Goal: Task Accomplishment & Management: Use online tool/utility

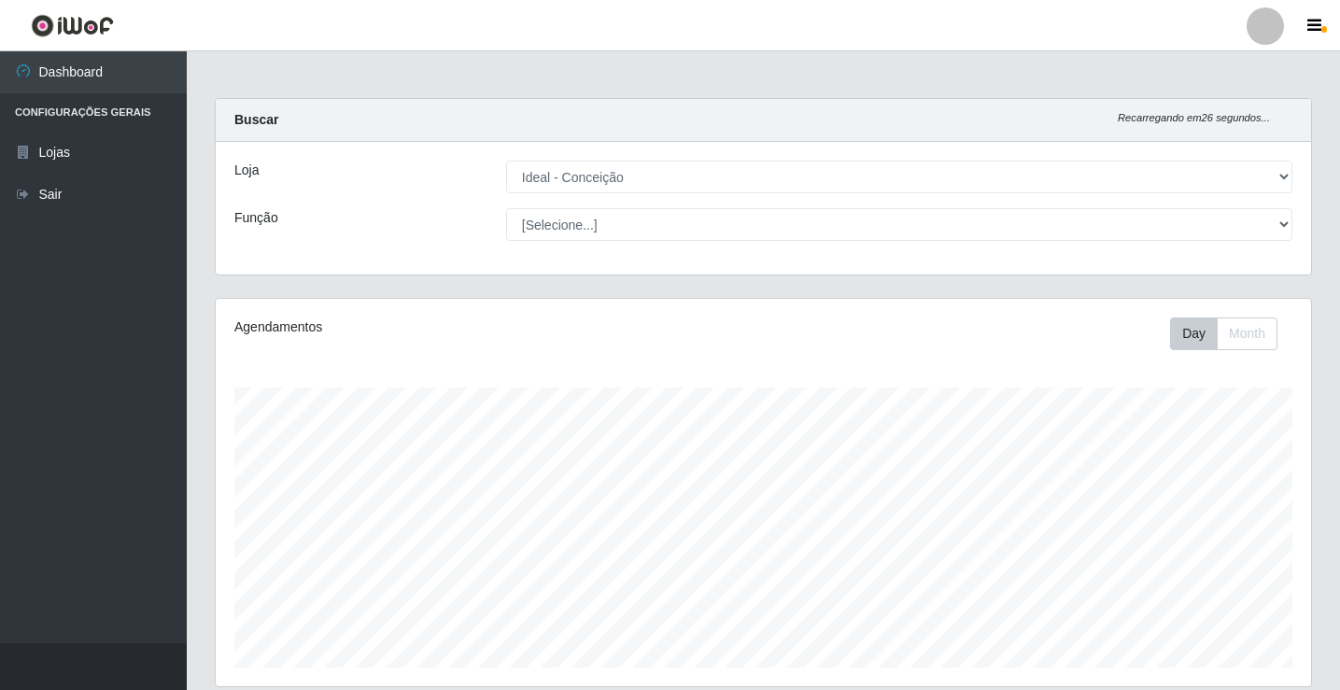
select select "231"
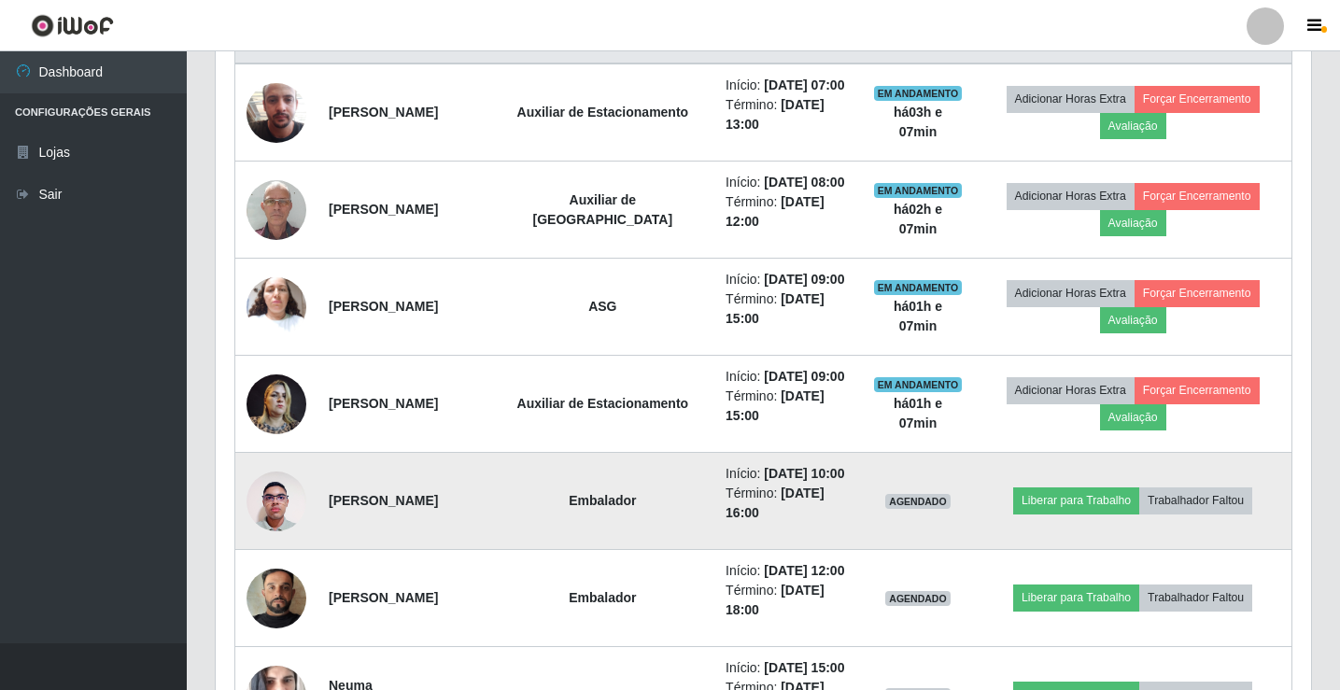
scroll to position [848, 0]
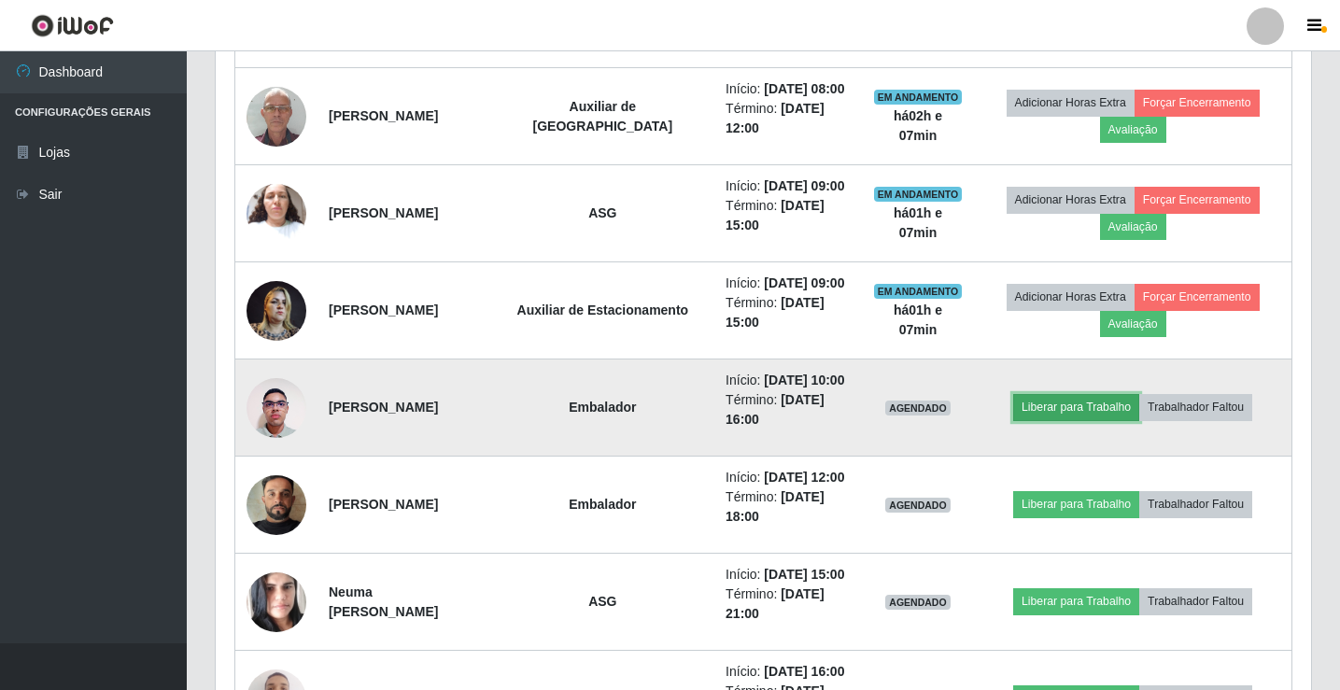
click at [1075, 420] on button "Liberar para Trabalho" at bounding box center [1076, 407] width 126 height 26
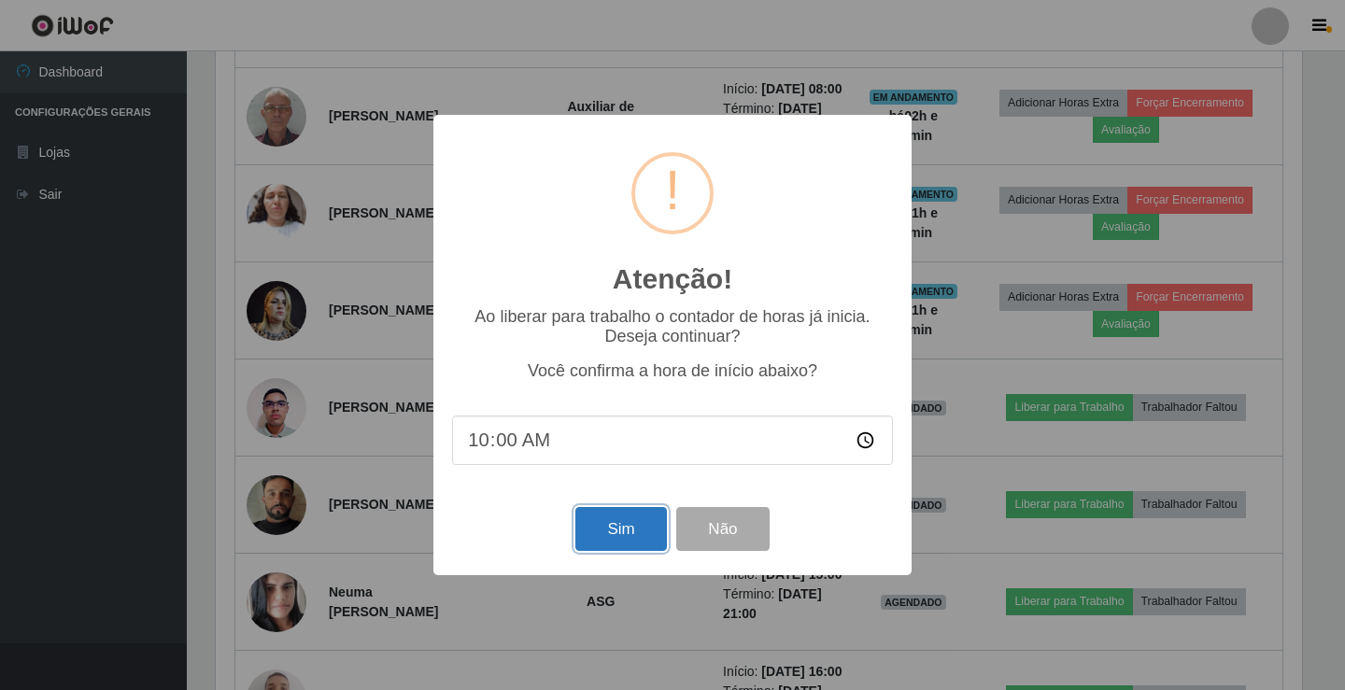
click at [611, 532] on button "Sim" at bounding box center [620, 529] width 91 height 44
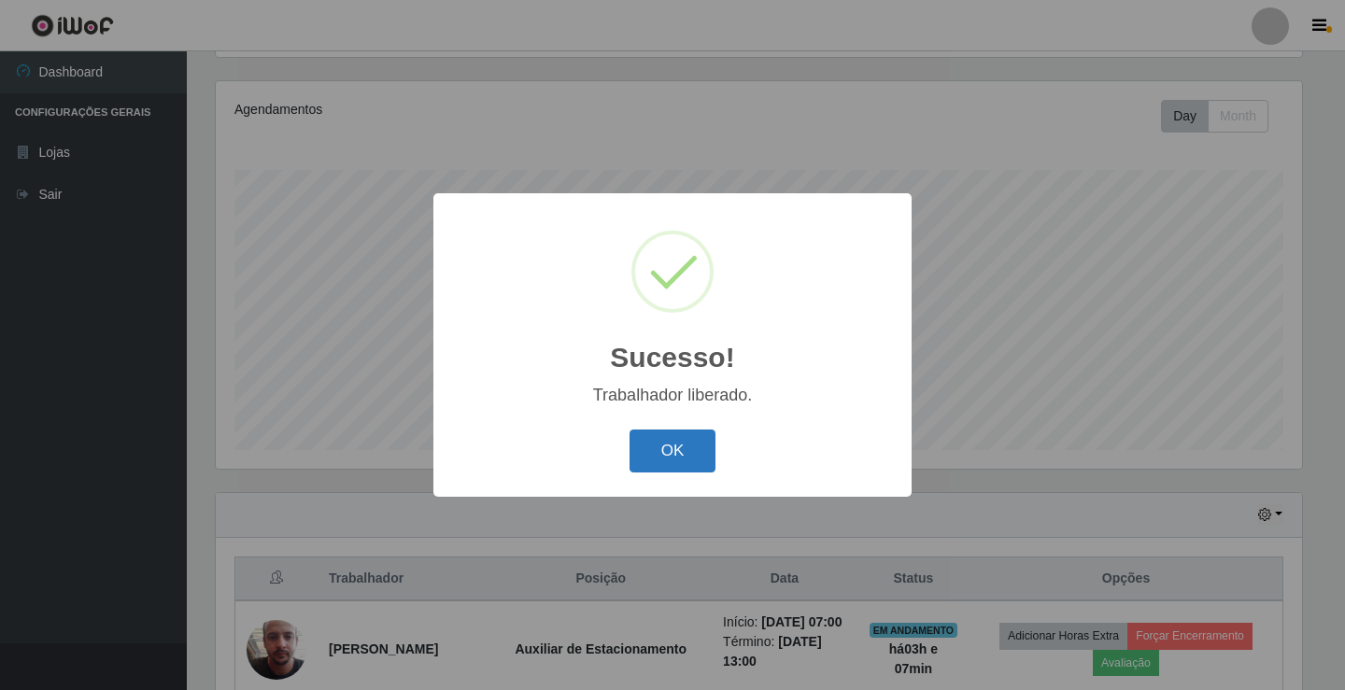
click at [662, 444] on button "OK" at bounding box center [672, 452] width 87 height 44
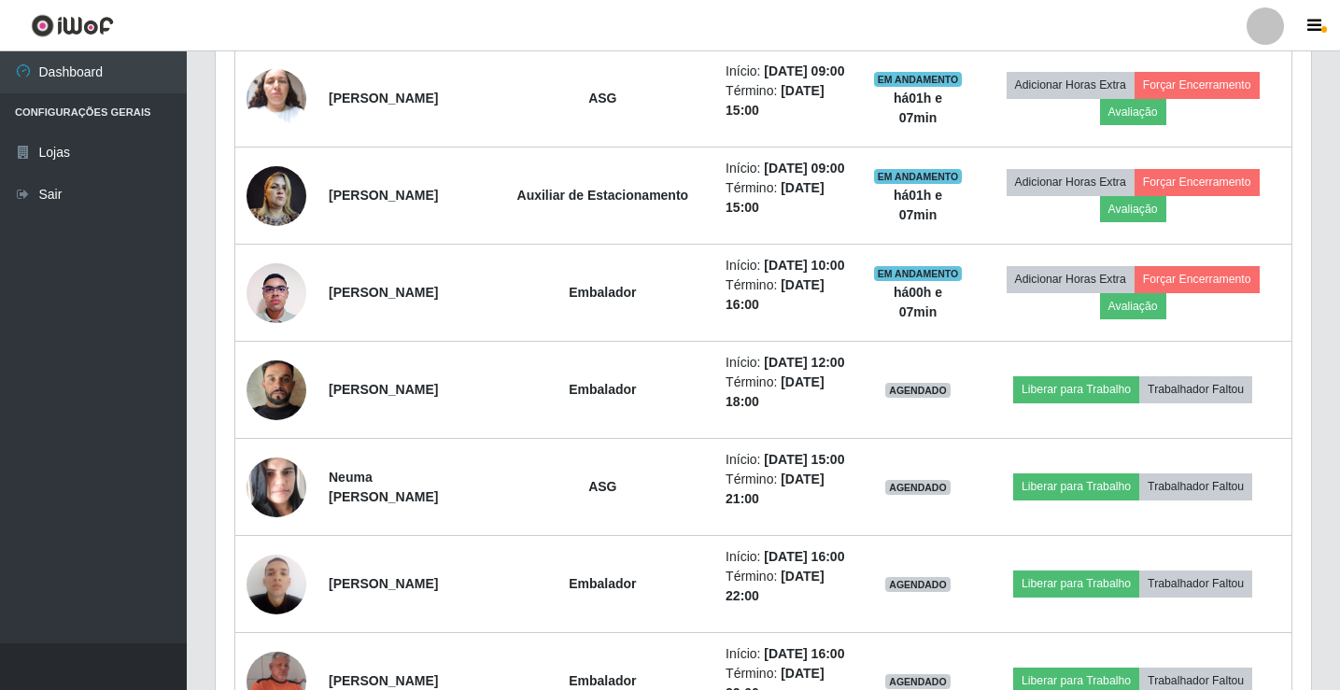
scroll to position [1058, 0]
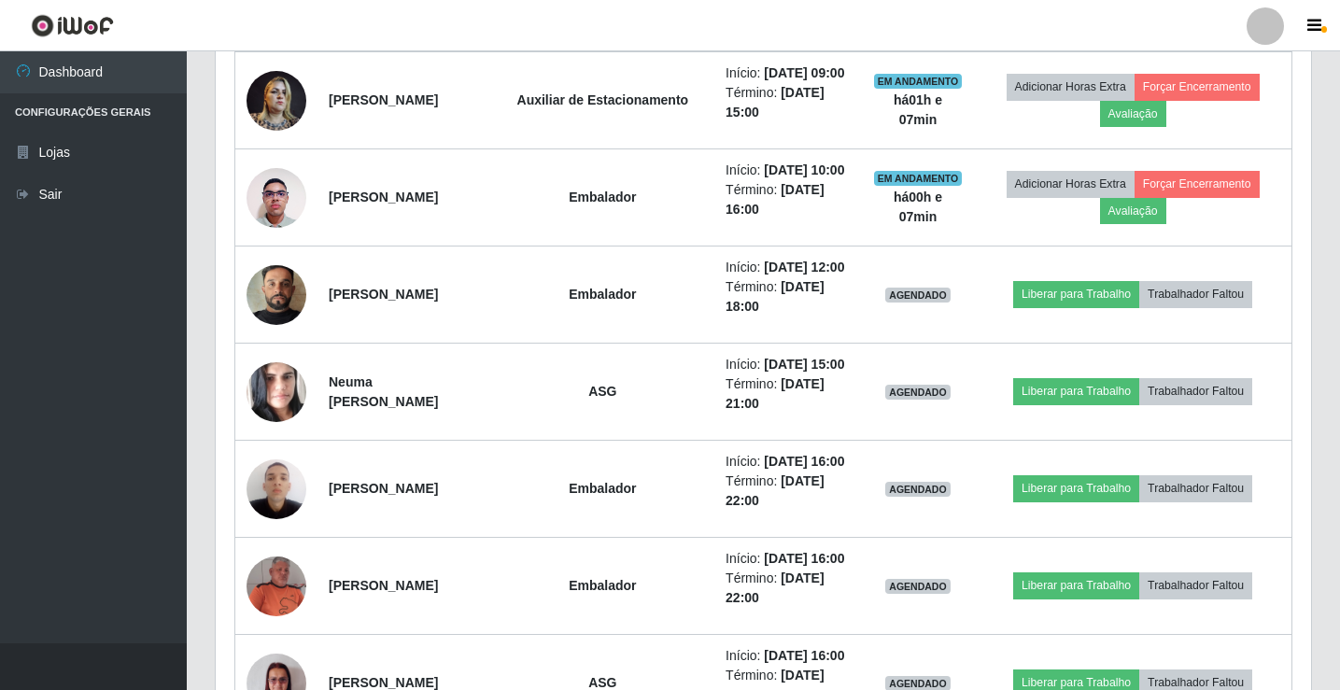
click at [1264, 21] on div at bounding box center [1265, 25] width 37 height 37
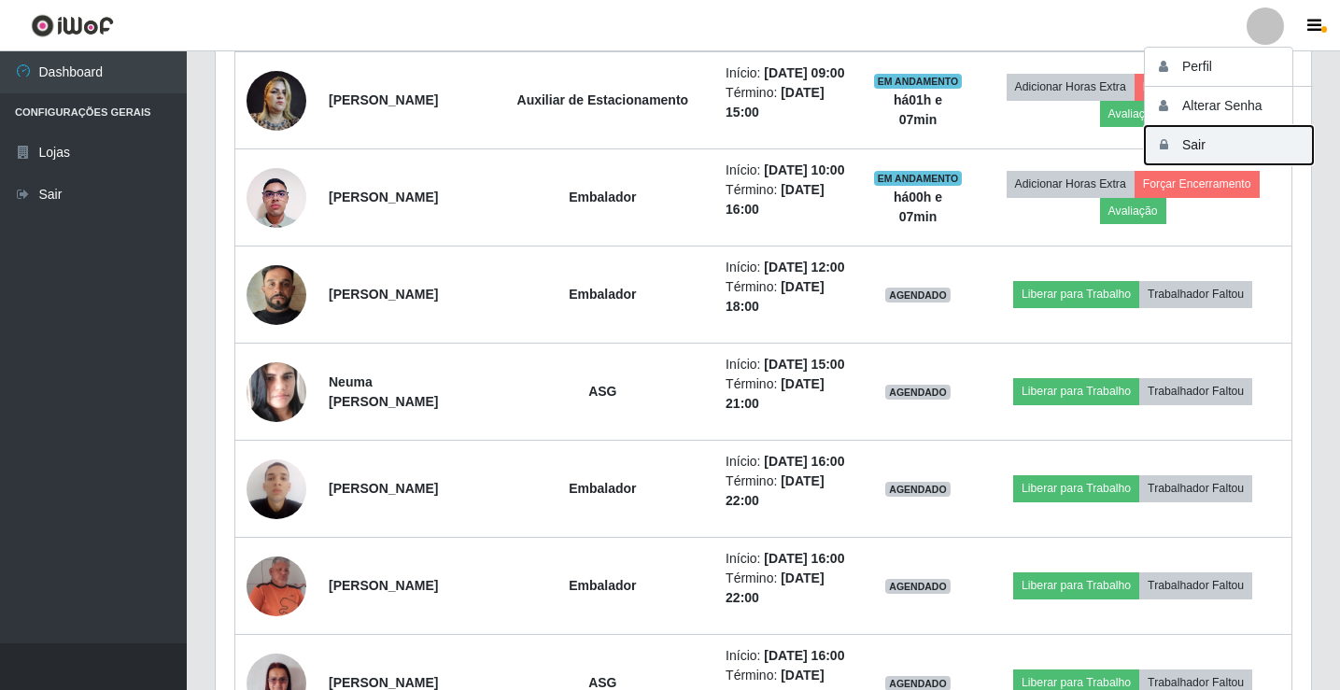
click at [1234, 156] on button "Sair" at bounding box center [1229, 145] width 168 height 38
